Goal: Task Accomplishment & Management: Use online tool/utility

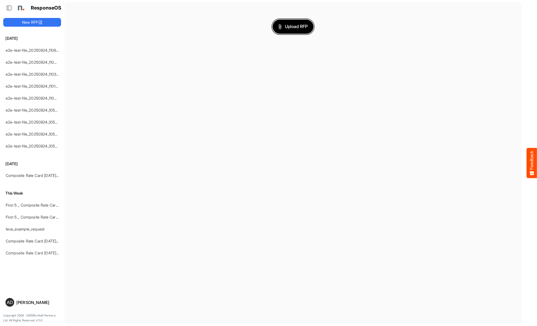
click at [293, 26] on span "Upload RFP" at bounding box center [292, 26] width 29 height 7
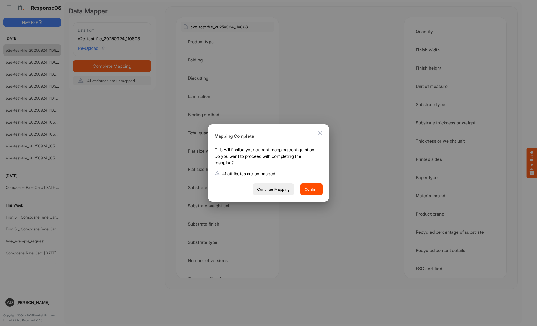
click at [311, 189] on span "Confirm" at bounding box center [311, 189] width 14 height 7
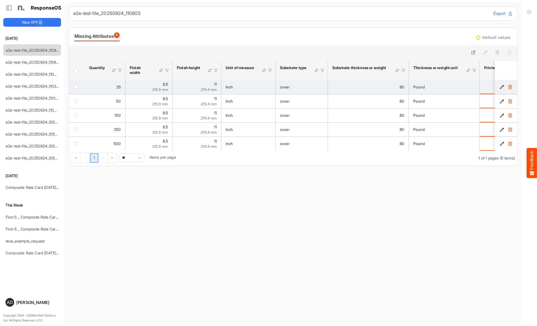
click at [77, 87] on span "checkbox" at bounding box center [76, 87] width 4 height 4
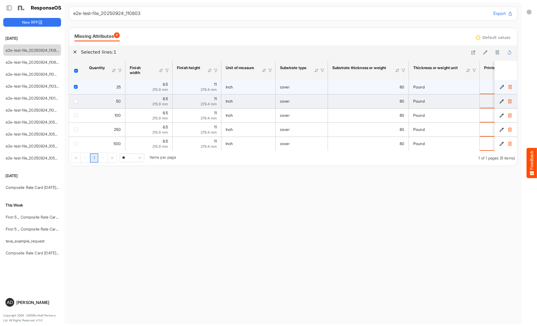
click at [77, 101] on span "checkbox" at bounding box center [76, 101] width 4 height 4
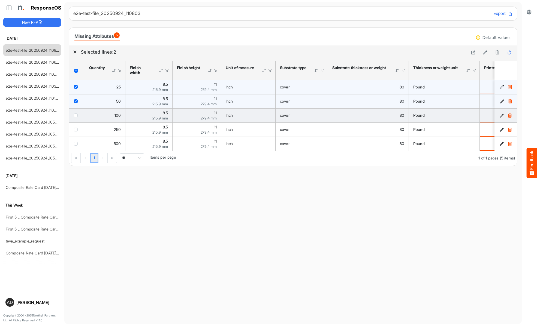
click at [77, 115] on span "checkbox" at bounding box center [76, 116] width 4 height 4
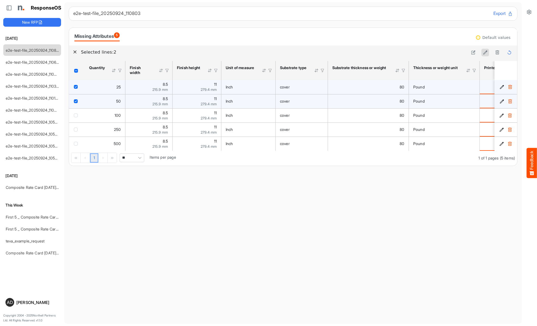
click at [485, 53] on icon at bounding box center [485, 52] width 5 height 5
